Goal: Information Seeking & Learning: Learn about a topic

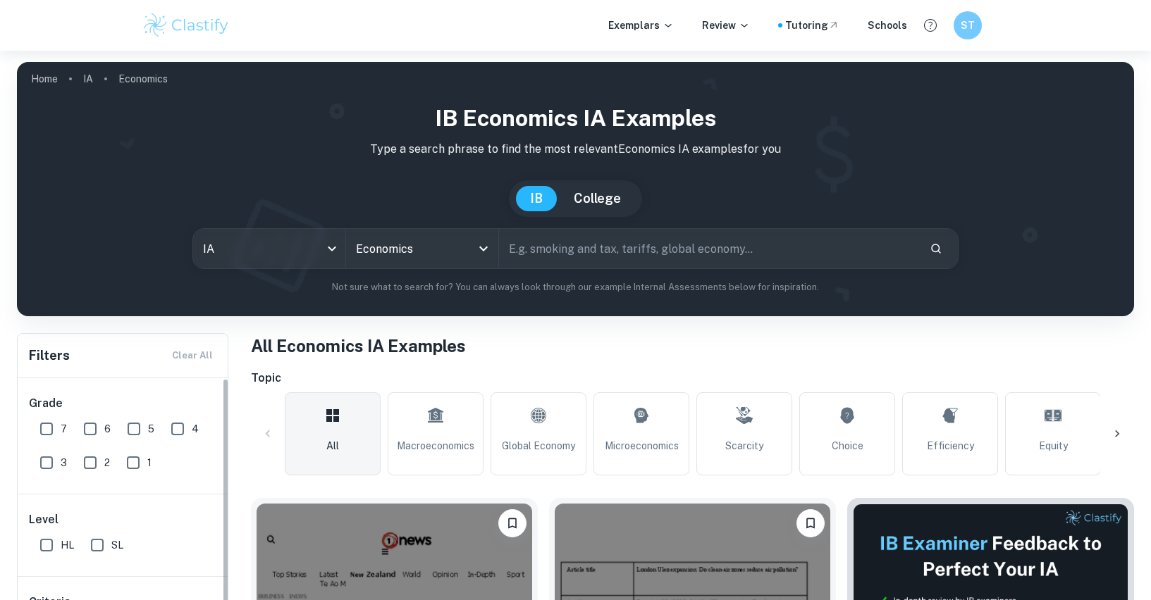
scroll to position [332, 0]
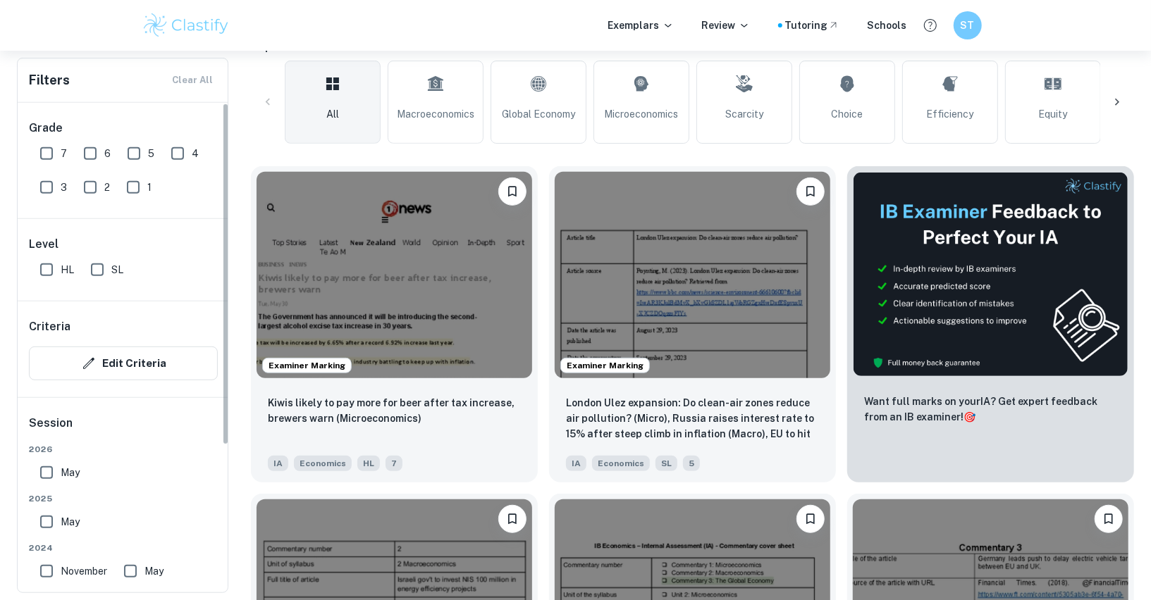
click at [37, 271] on input "HL" at bounding box center [46, 270] width 28 height 28
checkbox input "true"
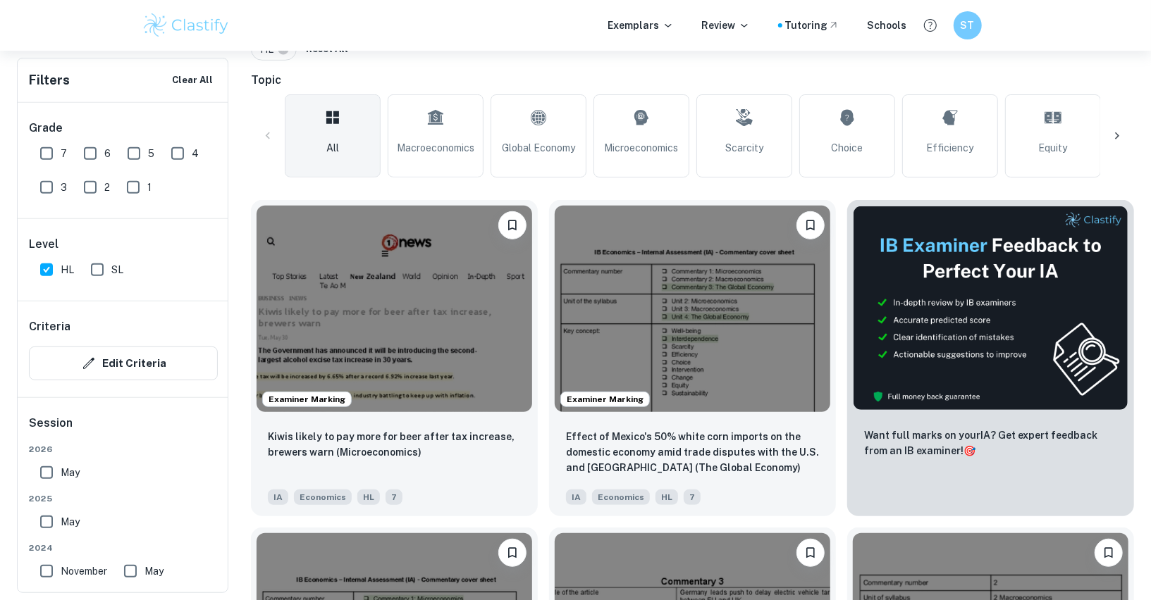
click at [47, 151] on input "7" at bounding box center [46, 154] width 28 height 28
checkbox input "true"
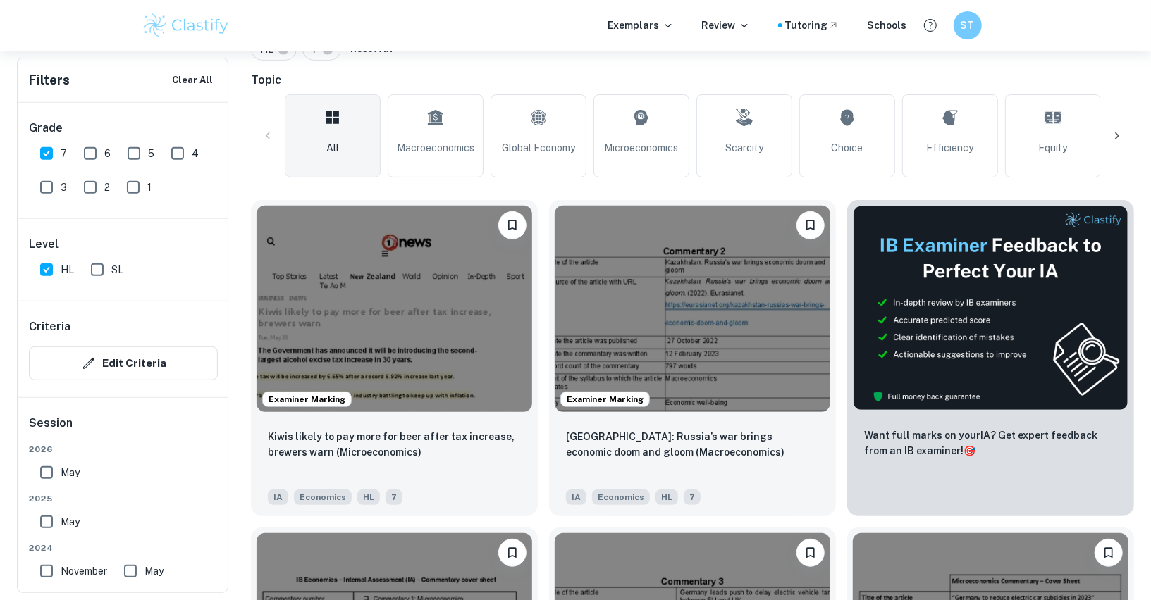
scroll to position [345, 0]
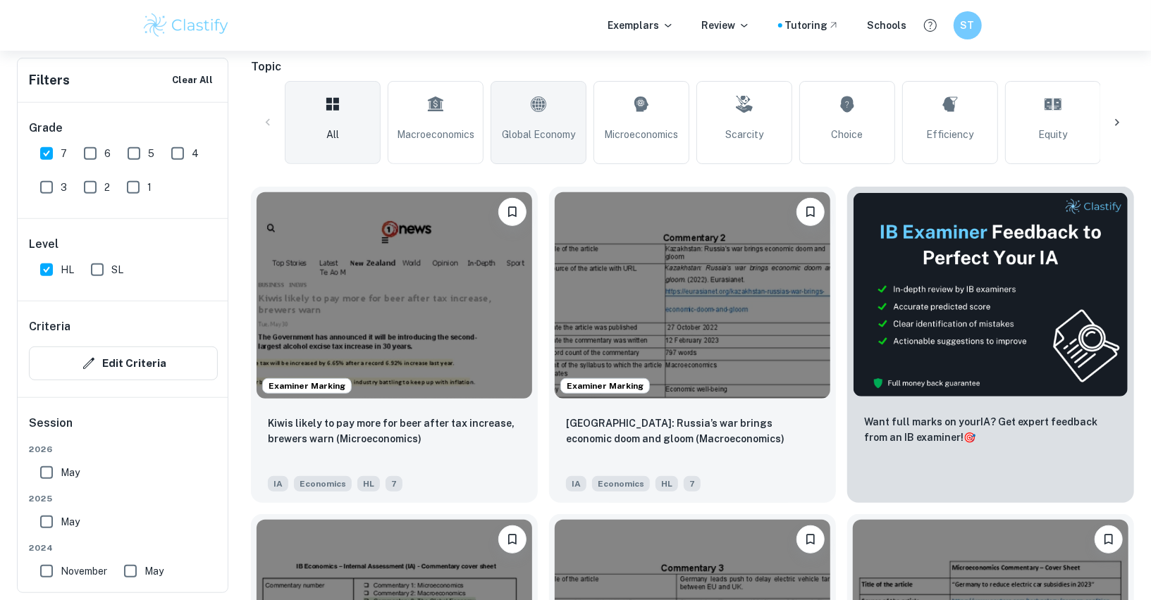
click at [546, 128] on span "Global Economy" at bounding box center [538, 135] width 73 height 16
type input "Global Economy"
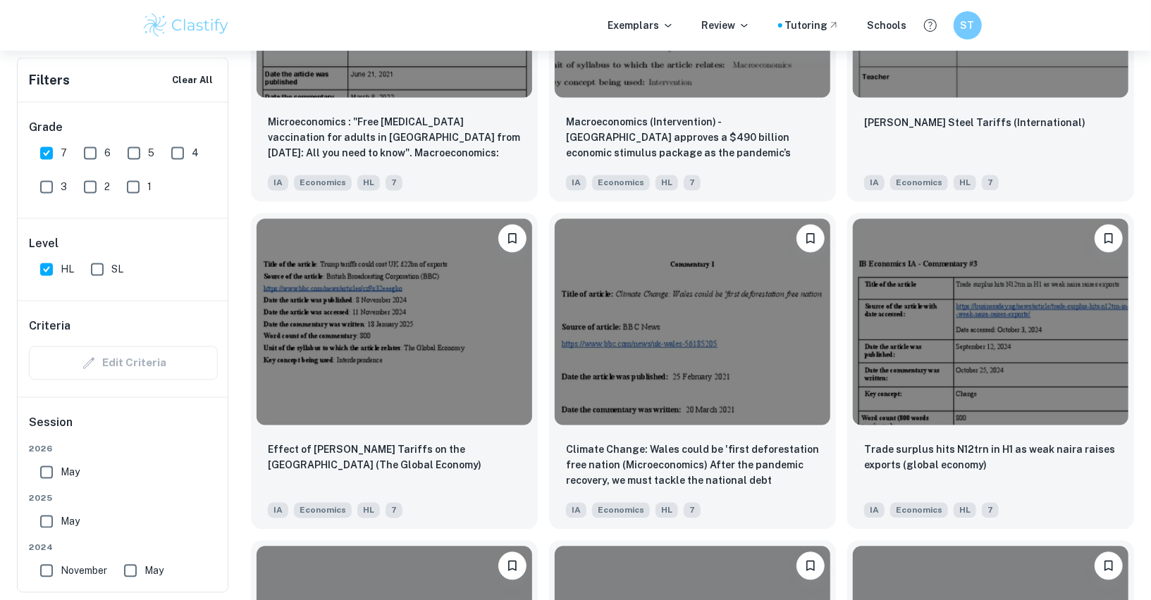
scroll to position [1632, 0]
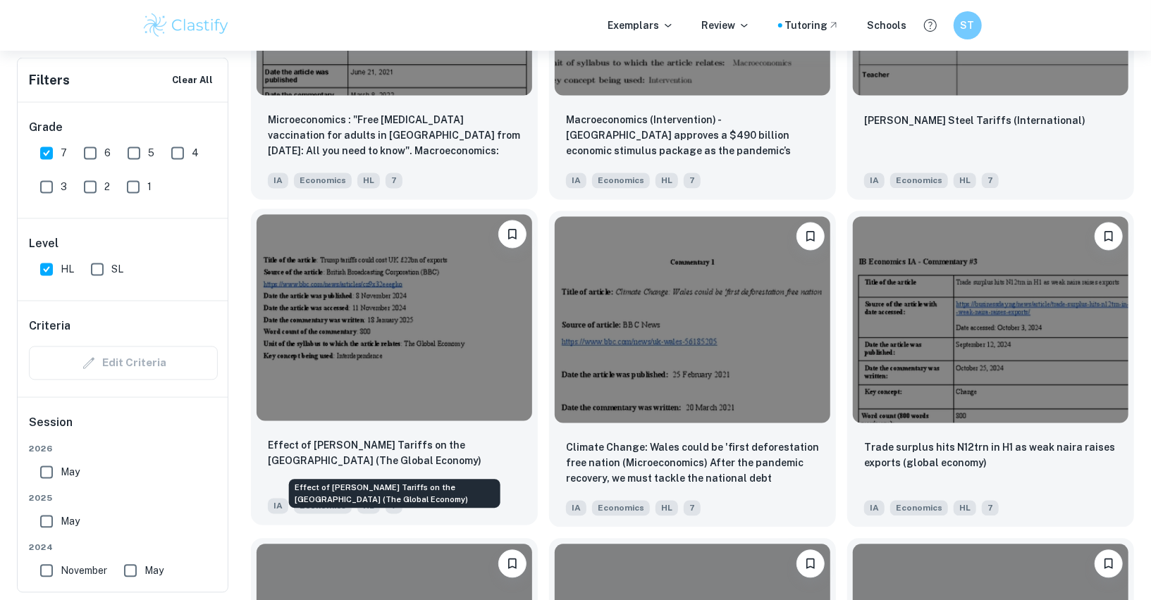
click at [379, 454] on p "Effect of Trump's Tariffs on the United Kingdom (The Global Economy)" at bounding box center [394, 453] width 253 height 31
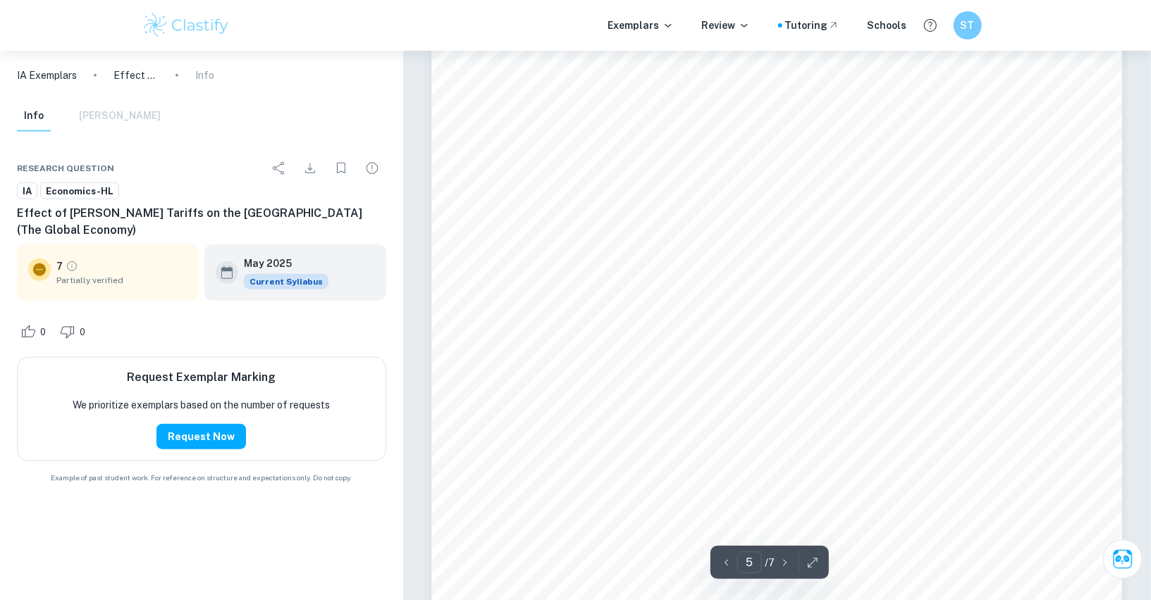
scroll to position [4228, 0]
type input "6"
